Goal: Information Seeking & Learning: Understand process/instructions

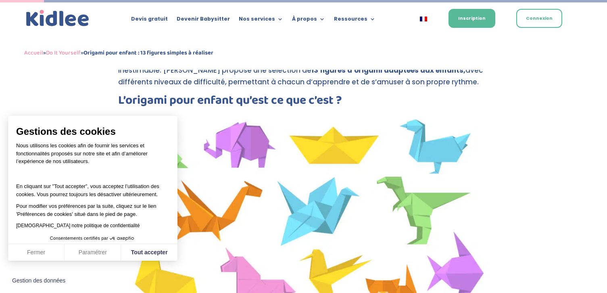
scroll to position [264, 0]
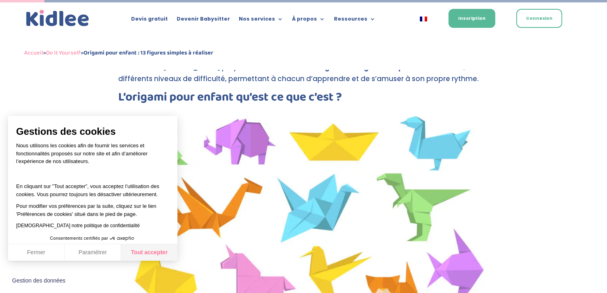
click at [149, 254] on button "Tout accepter" at bounding box center [149, 252] width 56 height 17
checkbox input "true"
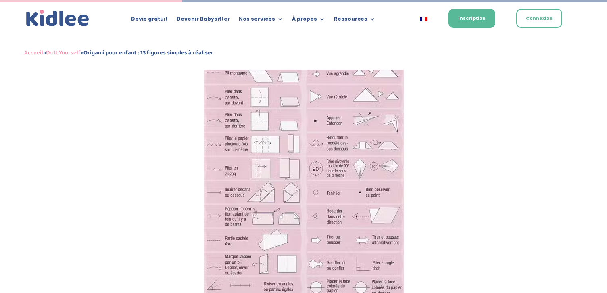
scroll to position [1077, 0]
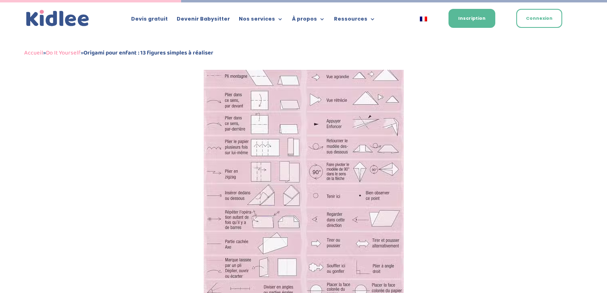
click at [382, 98] on img at bounding box center [304, 171] width 200 height 265
click at [328, 113] on img at bounding box center [304, 171] width 200 height 265
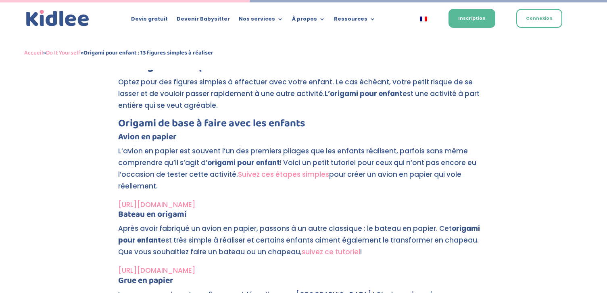
scroll to position [1480, 0]
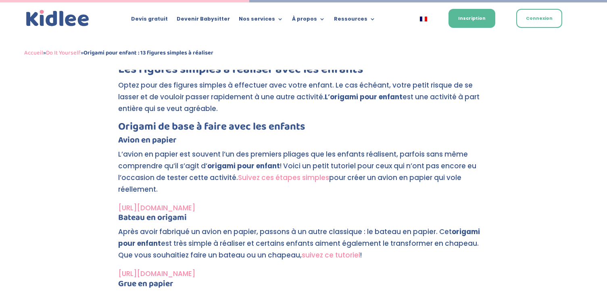
click at [285, 178] on link "Suivez ces étapes simples" at bounding box center [283, 177] width 91 height 10
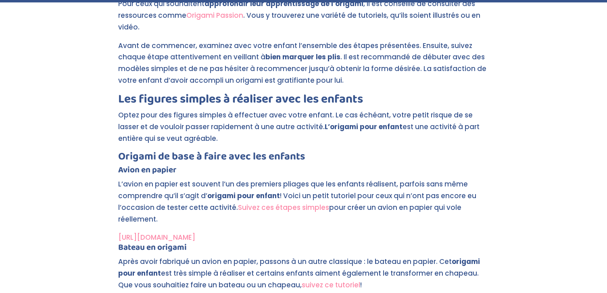
scroll to position [1539, 0]
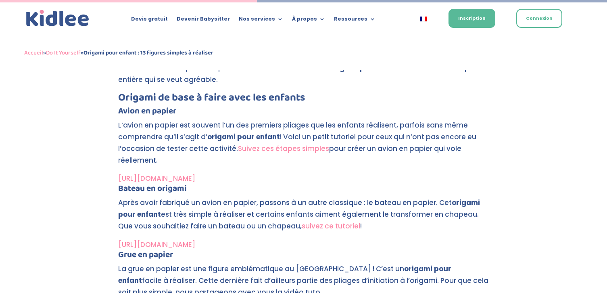
click at [327, 224] on link "suivez ce tutoriel" at bounding box center [330, 226] width 58 height 10
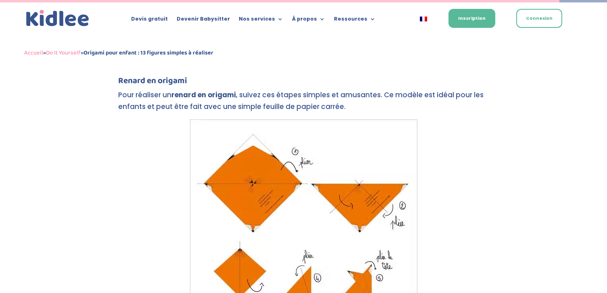
scroll to position [3349, 0]
